Goal: Task Accomplishment & Management: Complete application form

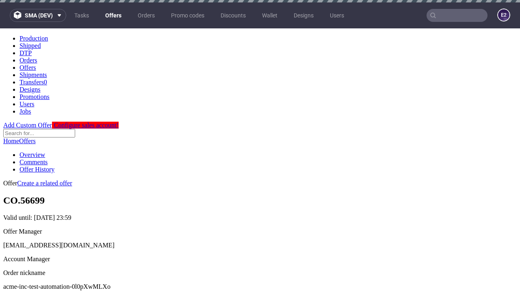
scroll to position [2, 0]
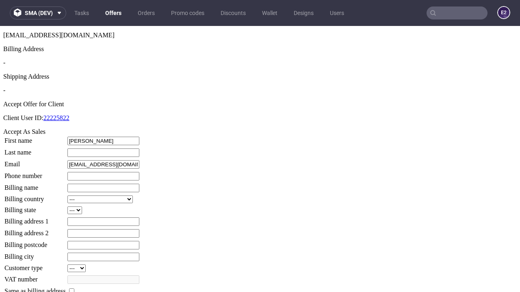
type input "[PERSON_NAME]"
type input "1509813888"
type input "Edmund_Rempel53"
select select "13"
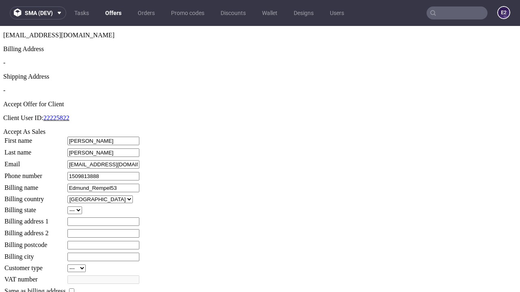
type input "Edmund_Rempel53"
type input "276 [GEOGRAPHIC_DATA]"
type input "LH23 8MC"
select select "132"
type input "LH23 8MC"
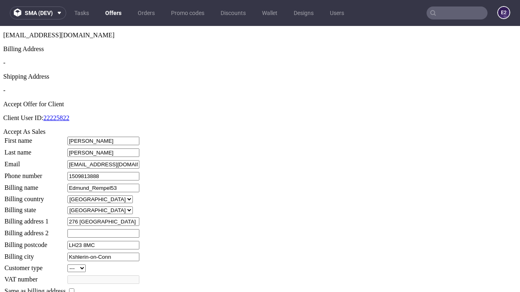
type input "Kshlerin-on-Conn"
click at [74, 289] on input "checkbox" at bounding box center [71, 291] width 5 height 5
checkbox input "true"
type input "Edmund_Rempel53"
select select "13"
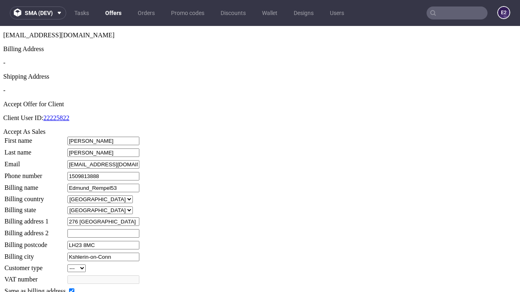
type input "276 The Grove"
type input "LH23 8MC"
type input "Kshlerin-on-Conn"
select select "132"
